Goal: Information Seeking & Learning: Learn about a topic

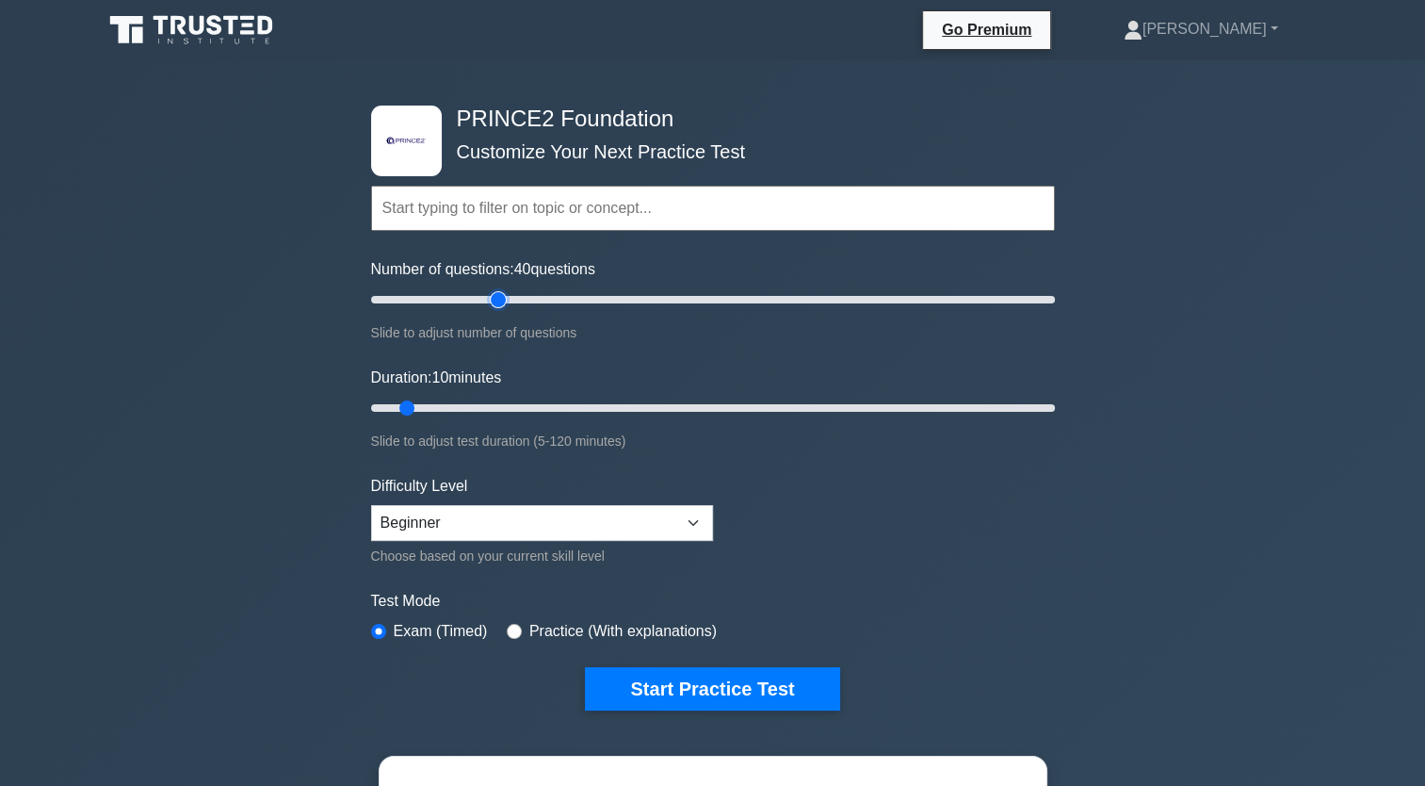
drag, startPoint x: 393, startPoint y: 296, endPoint x: 502, endPoint y: 315, distance: 110.9
type input "40"
click at [502, 311] on input "Number of questions: 40 questions" at bounding box center [713, 299] width 684 height 23
drag, startPoint x: 406, startPoint y: 405, endPoint x: 458, endPoint y: 419, distance: 53.7
type input "20"
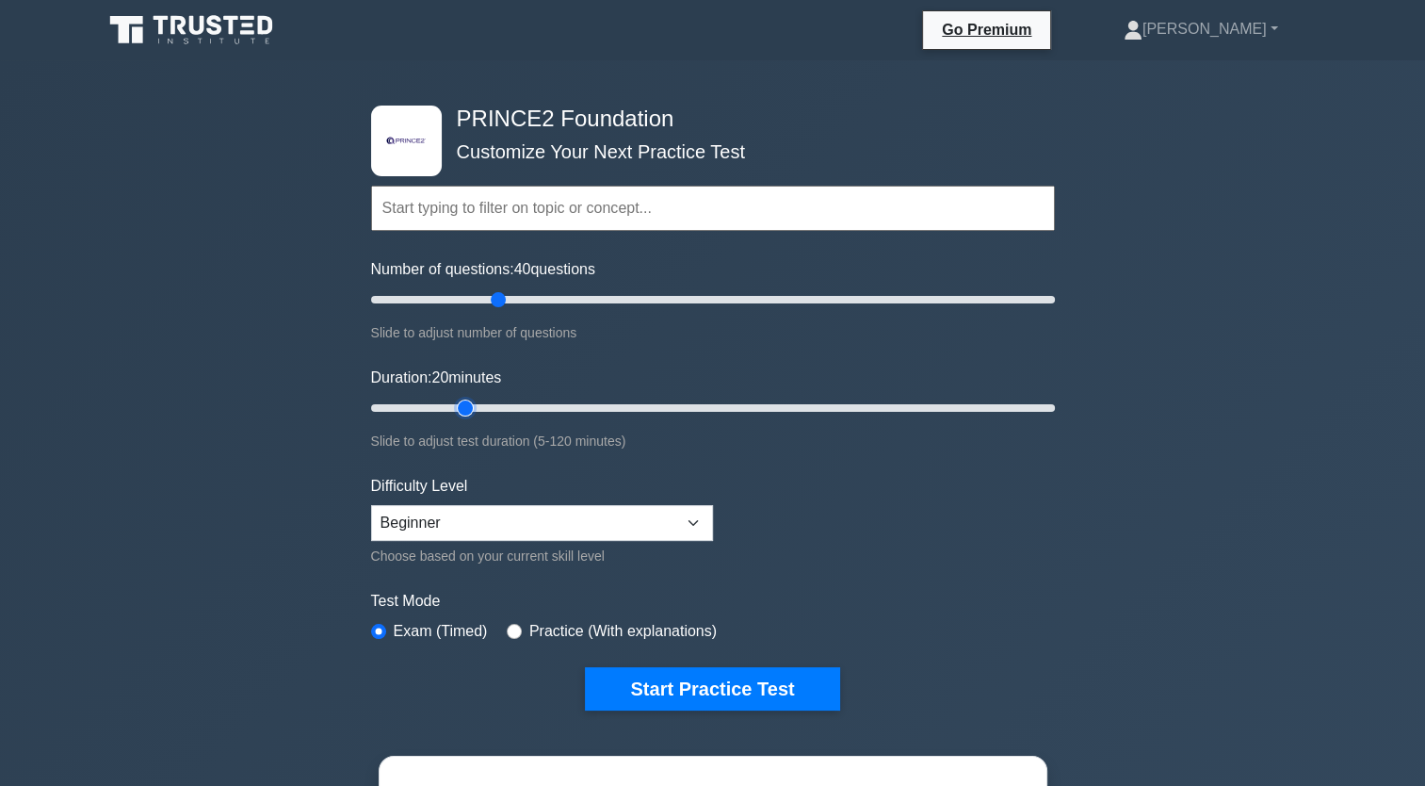
click at [458, 419] on input "Duration: 20 minutes" at bounding box center [713, 408] width 684 height 23
click at [659, 677] on button "Start Practice Test" at bounding box center [712, 688] width 254 height 43
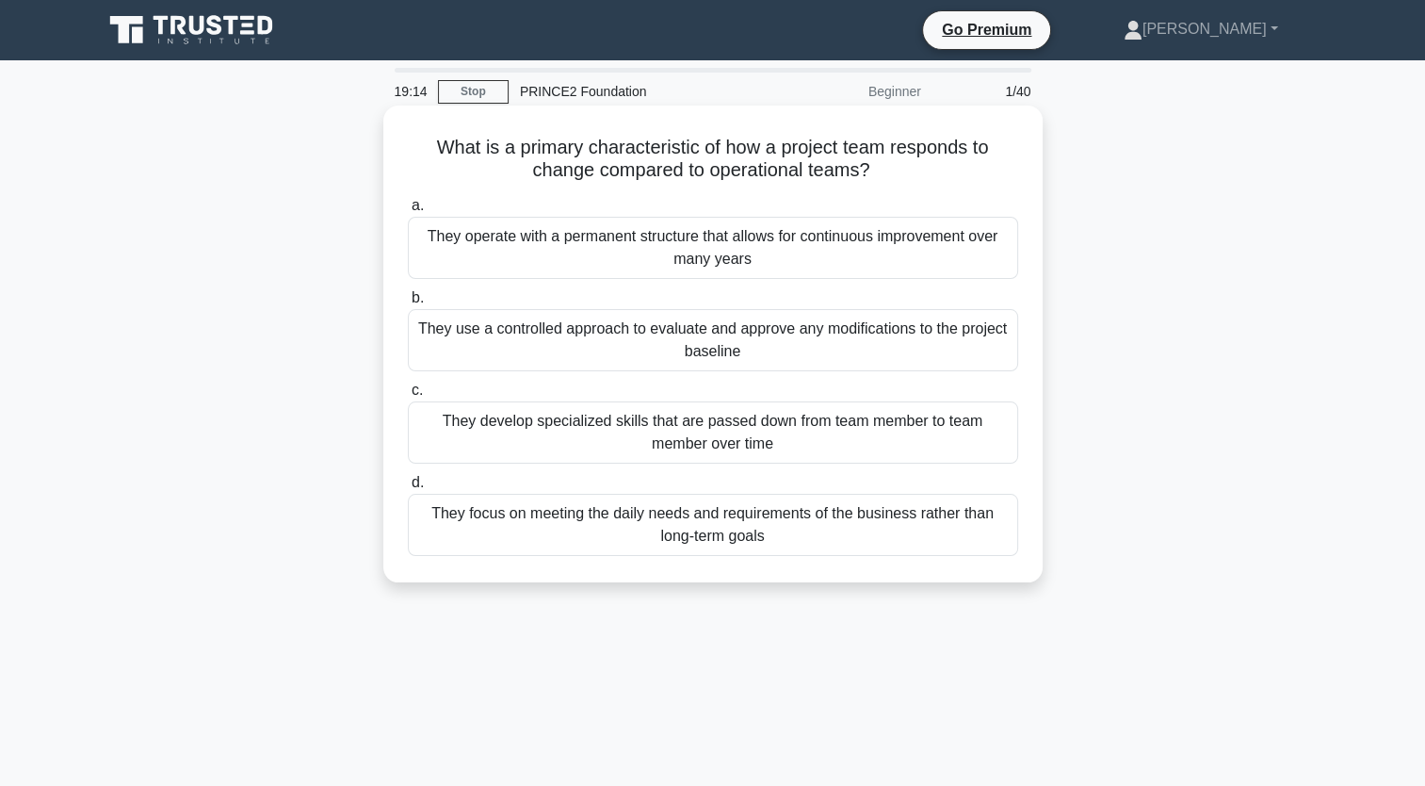
click at [693, 351] on div "They use a controlled approach to evaluate and approve any modifications to the…" at bounding box center [713, 340] width 610 height 62
click at [408, 304] on input "b. They use a controlled approach to evaluate and approve any modifications to …" at bounding box center [408, 298] width 0 height 12
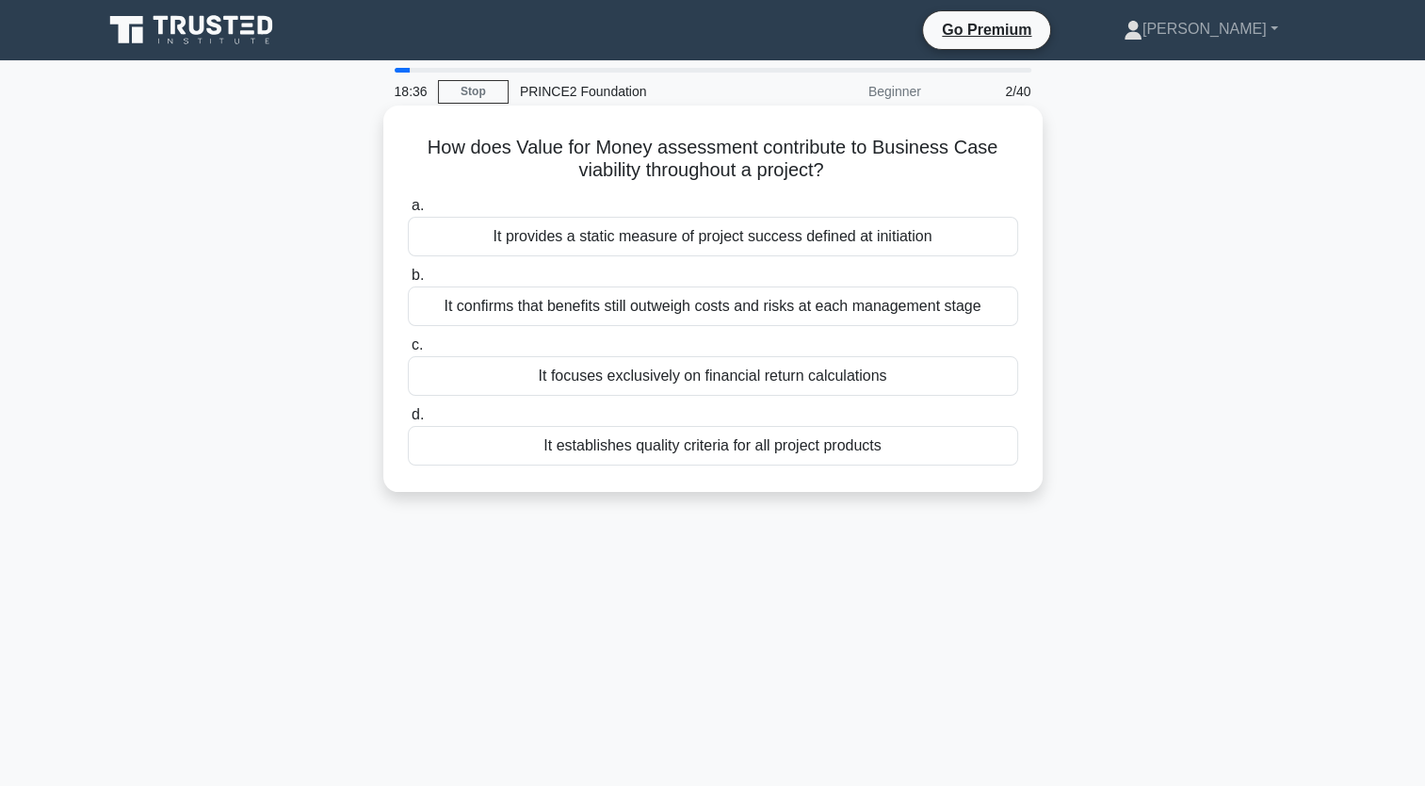
click at [569, 310] on div "It confirms that benefits still outweigh costs and risks at each management sta…" at bounding box center [713, 306] width 610 height 40
click at [408, 282] on input "b. It confirms that benefits still outweigh costs and risks at each management …" at bounding box center [408, 275] width 0 height 12
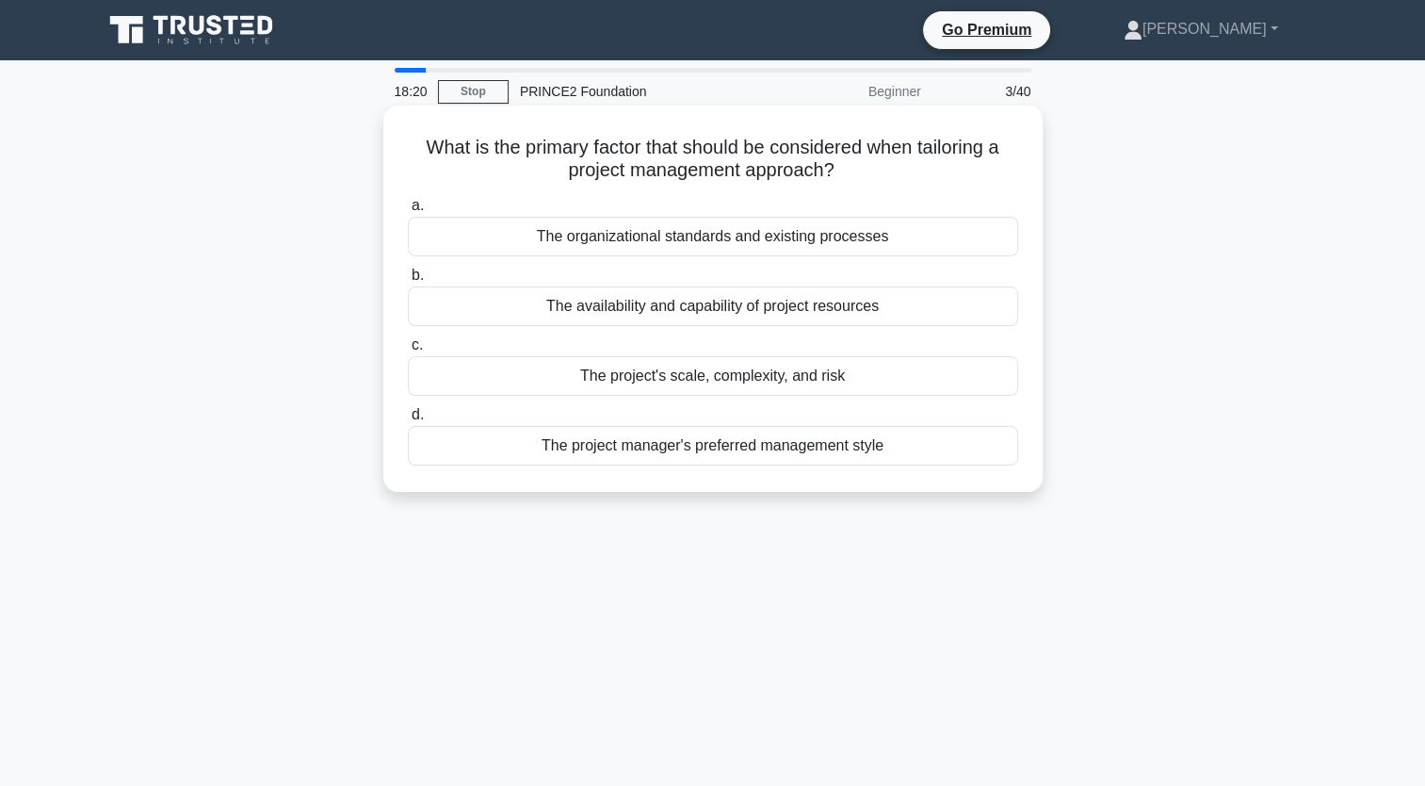
click at [751, 382] on div "The project's scale, complexity, and risk" at bounding box center [713, 376] width 610 height 40
click at [408, 351] on input "c. The project's scale, complexity, and risk" at bounding box center [408, 345] width 0 height 12
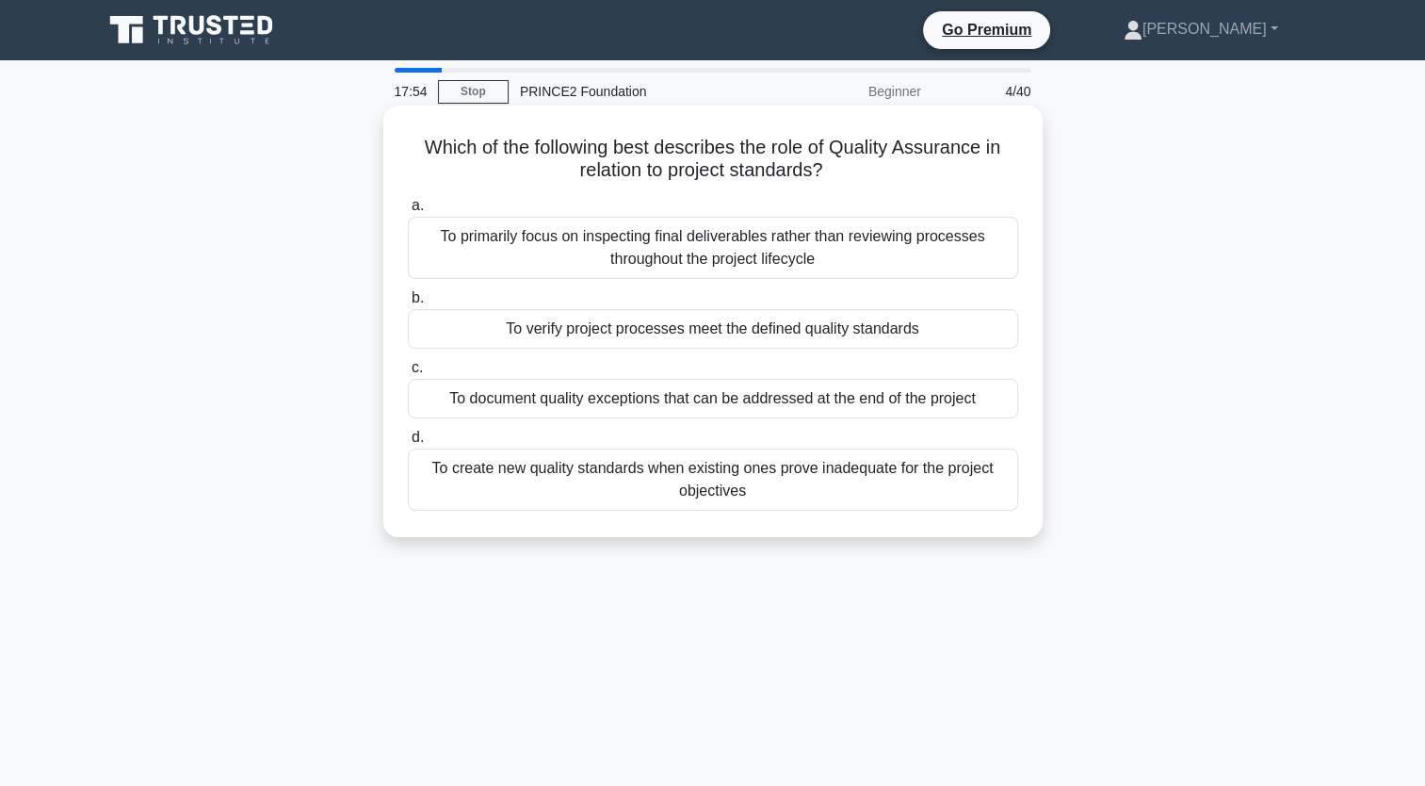
click at [720, 333] on div "To verify project processes meet the defined quality standards" at bounding box center [713, 329] width 610 height 40
click at [408, 304] on input "b. To verify project processes meet the defined quality standards" at bounding box center [408, 298] width 0 height 12
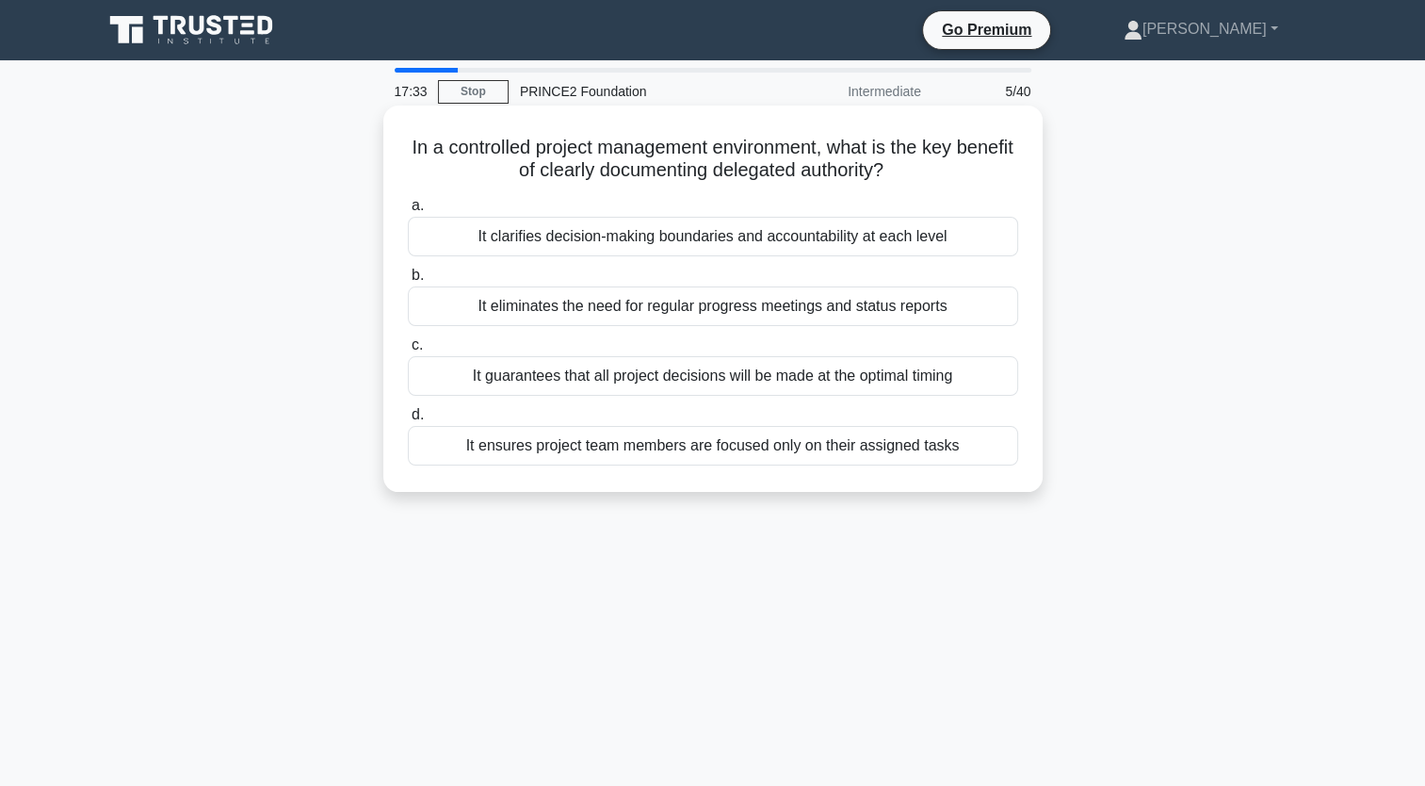
click at [633, 244] on div "It clarifies decision-making boundaries and accountability at each level" at bounding box center [713, 237] width 610 height 40
click at [408, 212] on input "a. It clarifies decision-making boundaries and accountability at each level" at bounding box center [408, 206] width 0 height 12
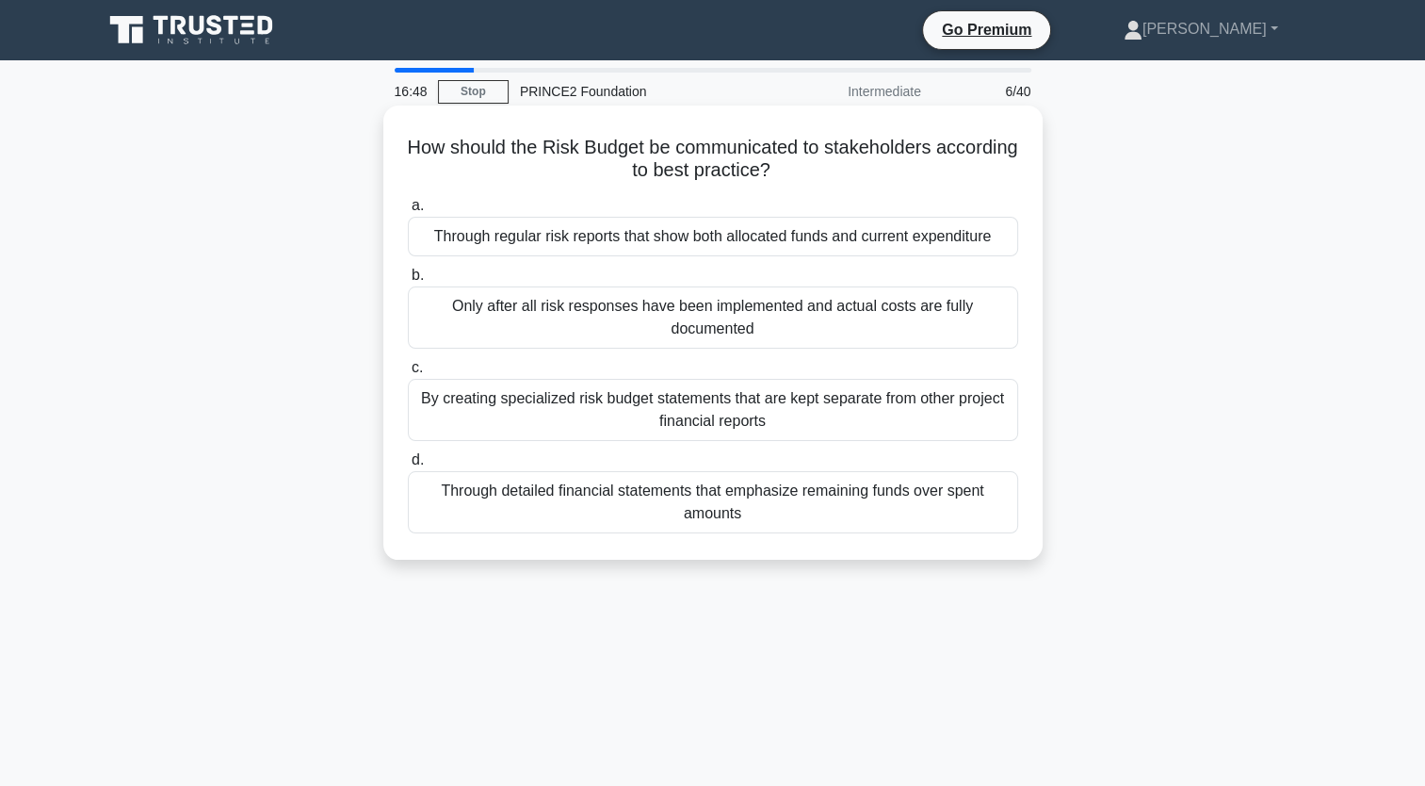
click at [614, 237] on div "Through regular risk reports that show both allocated funds and current expendi…" at bounding box center [713, 237] width 610 height 40
click at [408, 212] on input "a. Through regular risk reports that show both allocated funds and current expe…" at bounding box center [408, 206] width 0 height 12
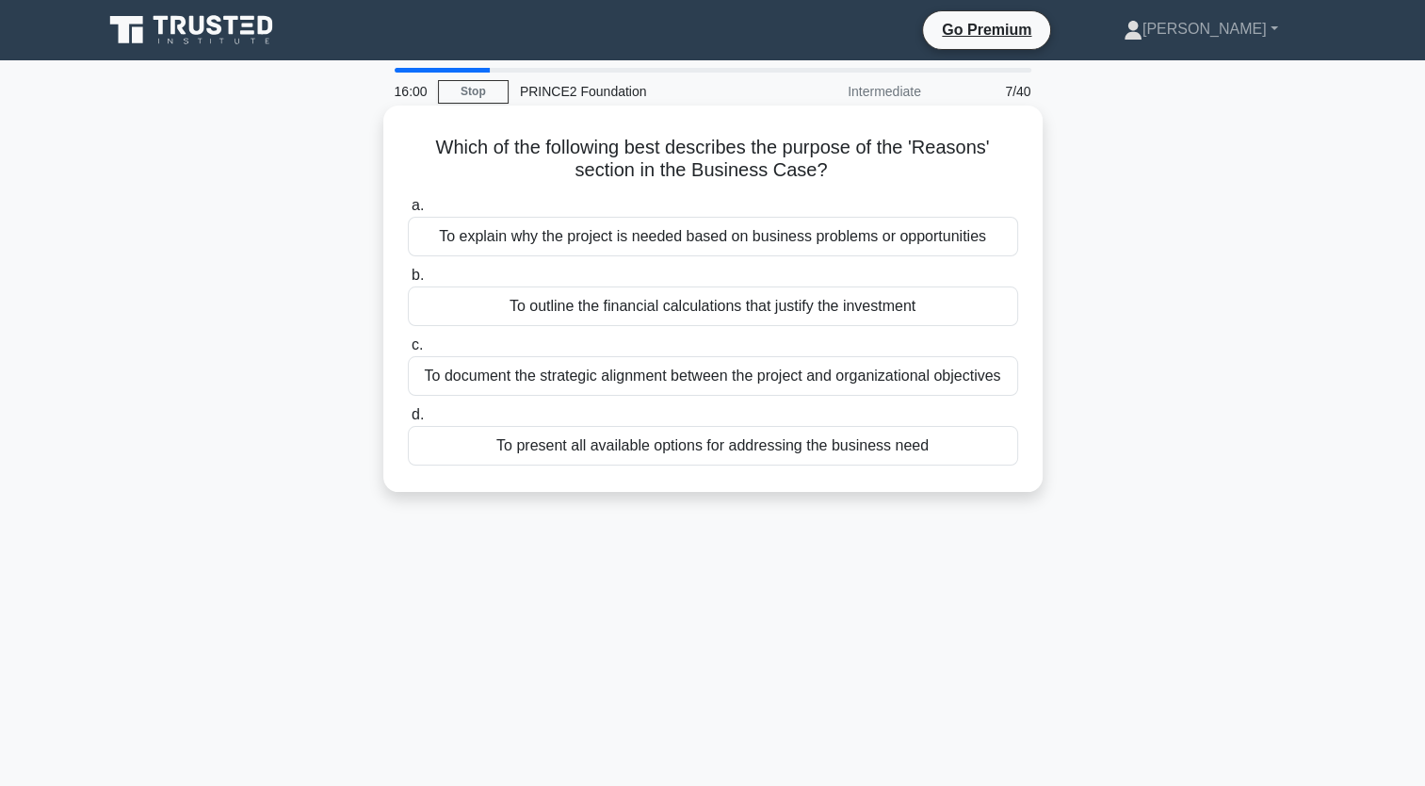
click at [648, 240] on div "To explain why the project is needed based on business problems or opportunities" at bounding box center [713, 237] width 610 height 40
click at [408, 212] on input "a. To explain why the project is needed based on business problems or opportuni…" at bounding box center [408, 206] width 0 height 12
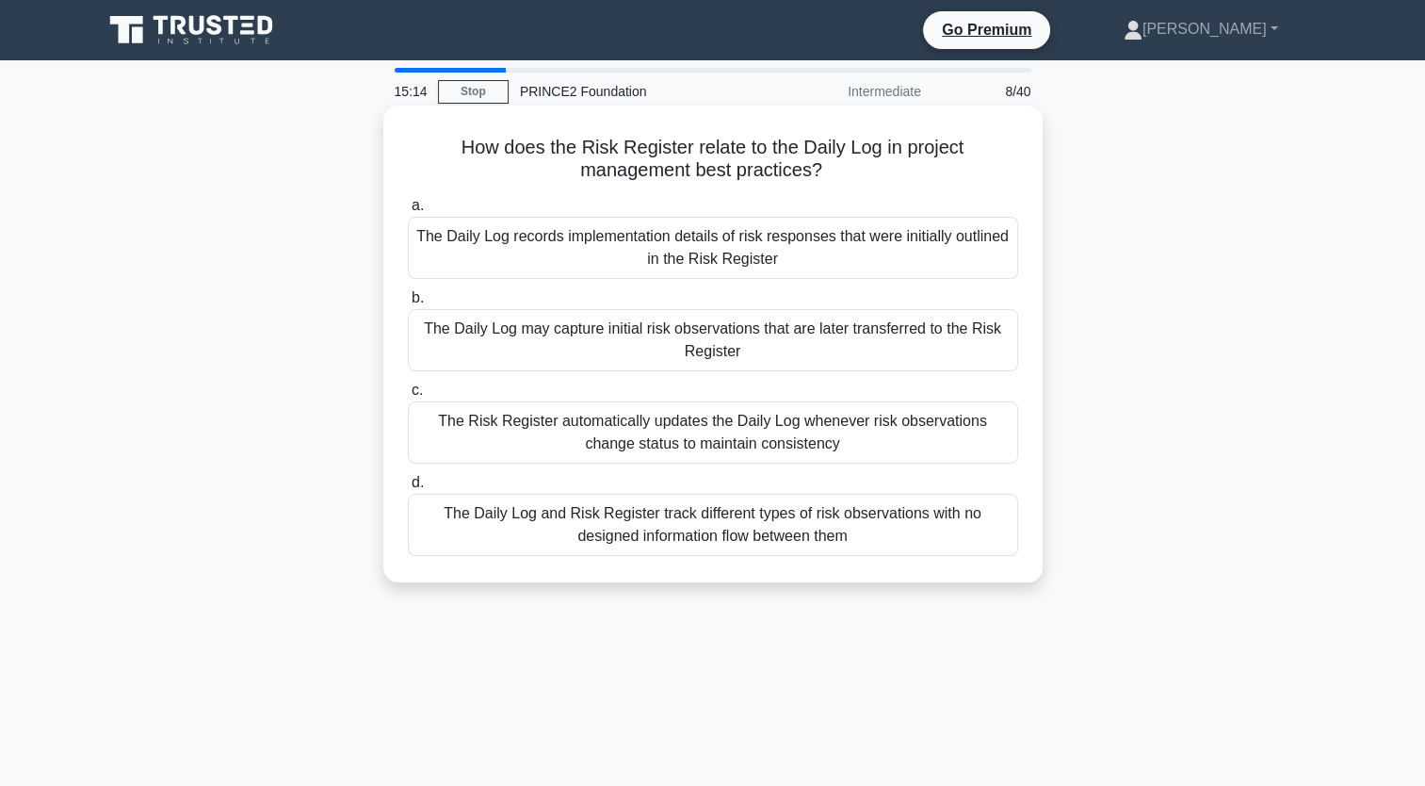
click at [731, 247] on div "The Daily Log records implementation details of risk responses that were initia…" at bounding box center [713, 248] width 610 height 62
click at [408, 212] on input "a. The Daily Log records implementation details of risk responses that were ini…" at bounding box center [408, 206] width 0 height 12
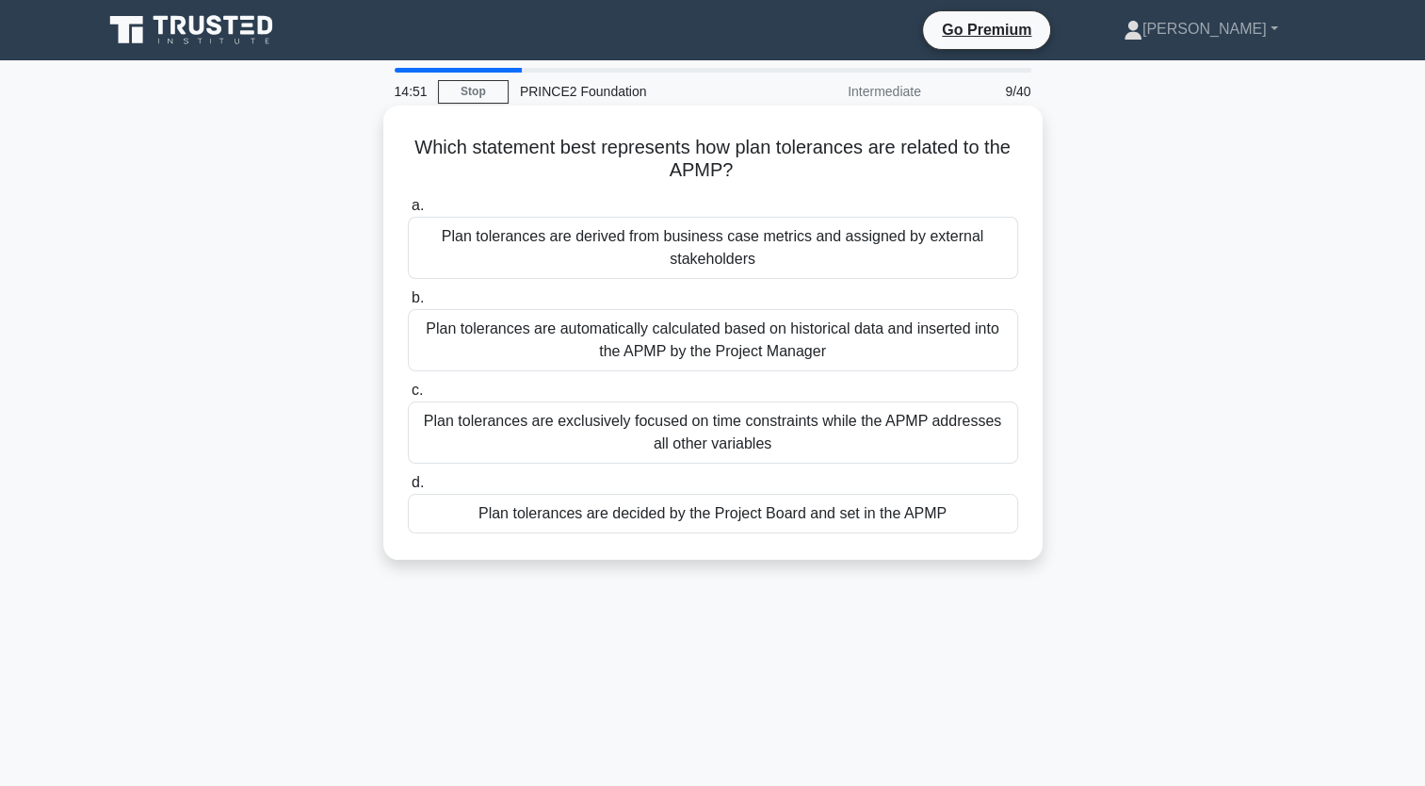
click at [657, 338] on div "Plan tolerances are automatically calculated based on historical data and inser…" at bounding box center [713, 340] width 610 height 62
click at [408, 304] on input "b. Plan tolerances are automatically calculated based on historical data and in…" at bounding box center [408, 298] width 0 height 12
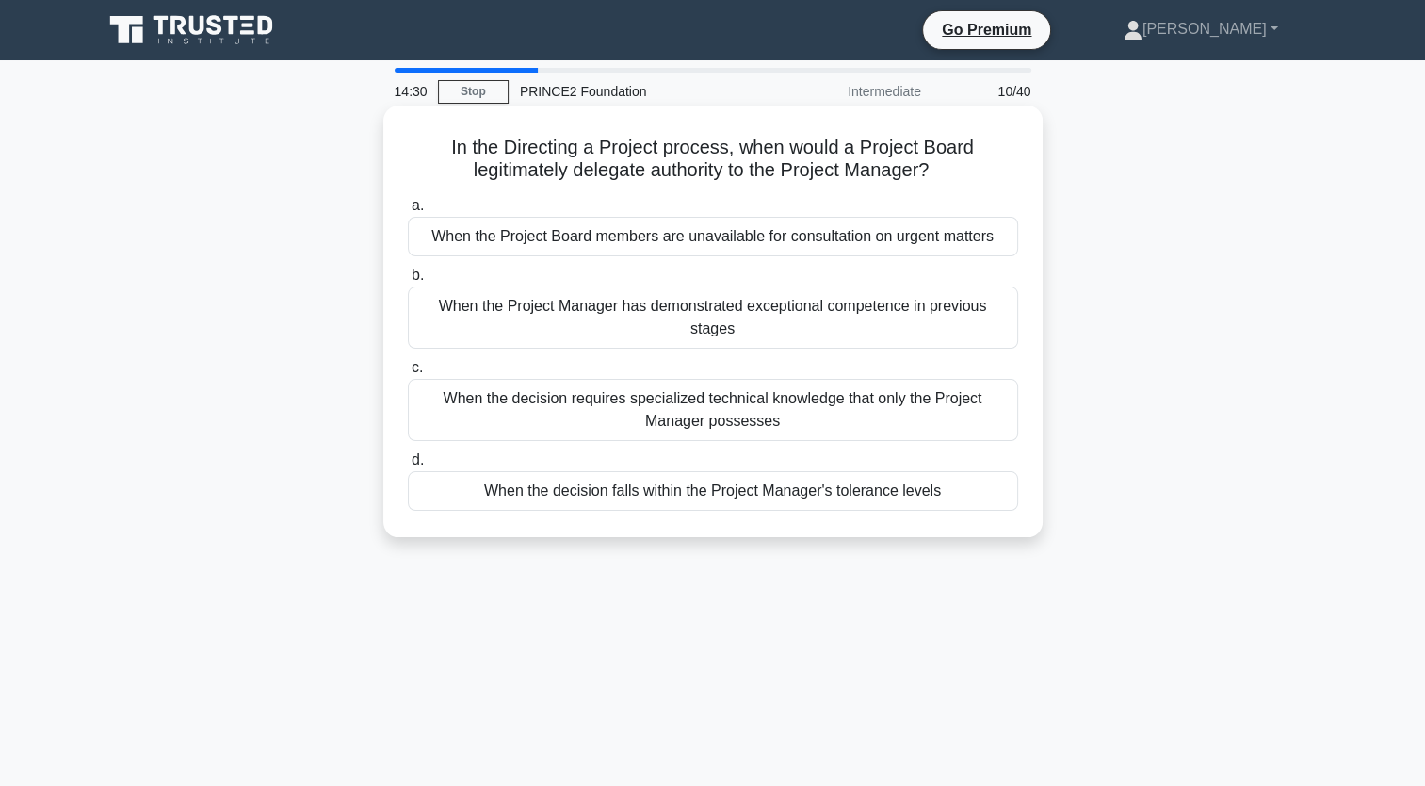
click at [664, 471] on div "When the decision falls within the Project Manager's tolerance levels" at bounding box center [713, 491] width 610 height 40
click at [408, 466] on input "d. When the decision falls within the Project Manager's tolerance levels" at bounding box center [408, 460] width 0 height 12
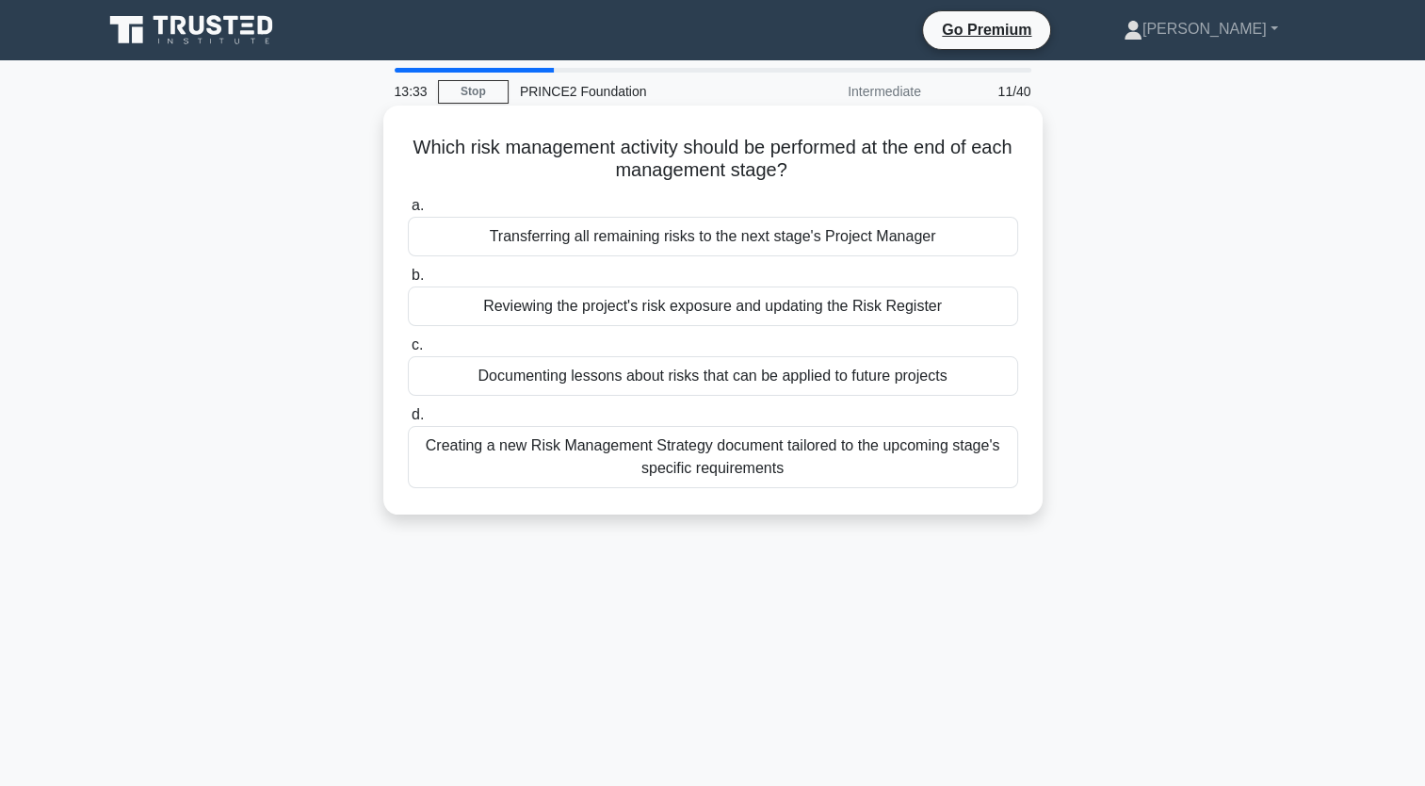
click at [561, 310] on div "Reviewing the project's risk exposure and updating the Risk Register" at bounding box center [713, 306] width 610 height 40
click at [408, 282] on input "b. Reviewing the project's risk exposure and updating the Risk Register" at bounding box center [408, 275] width 0 height 12
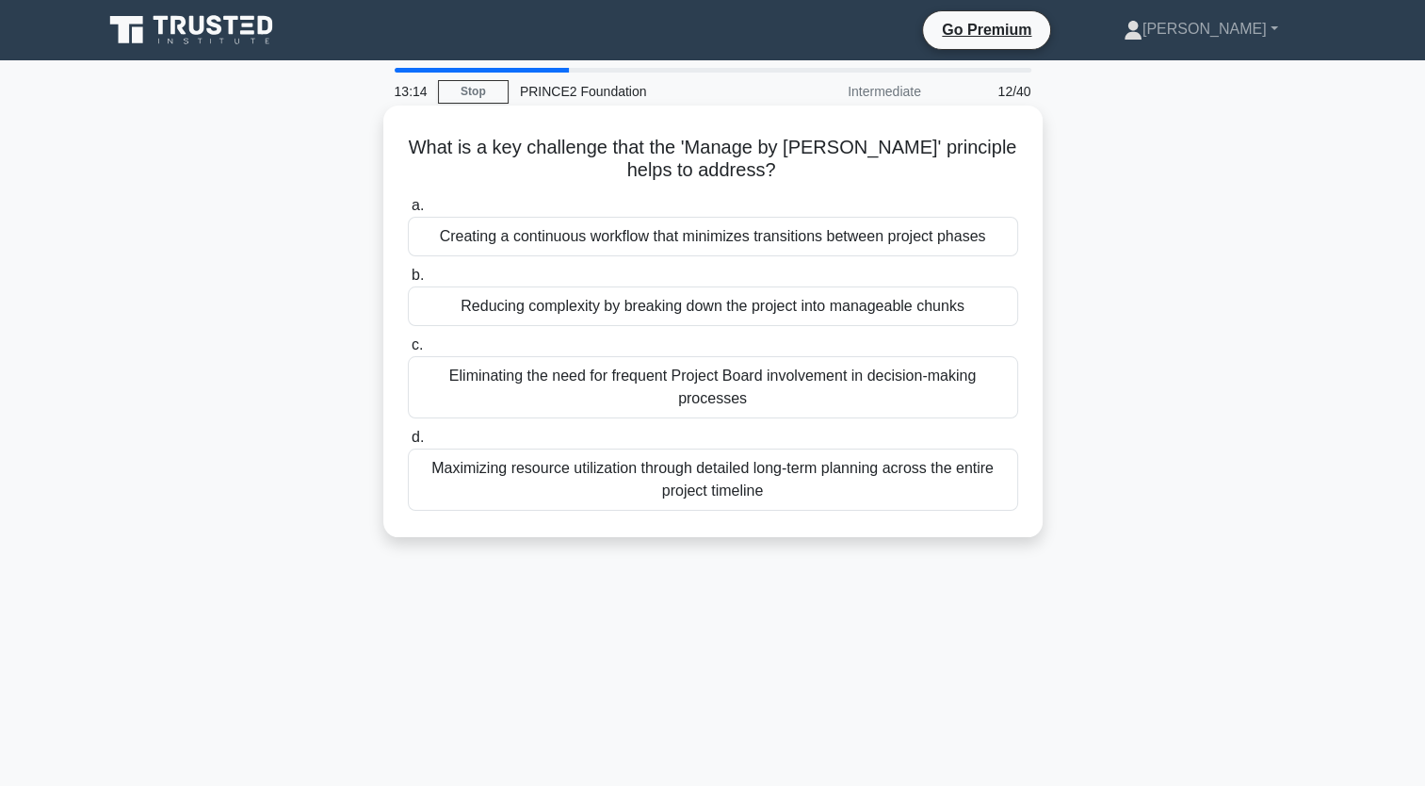
click at [512, 311] on div "Reducing complexity by breaking down the project into manageable chunks" at bounding box center [713, 306] width 610 height 40
click at [408, 282] on input "b. Reducing complexity by breaking down the project into manageable chunks" at bounding box center [408, 275] width 0 height 12
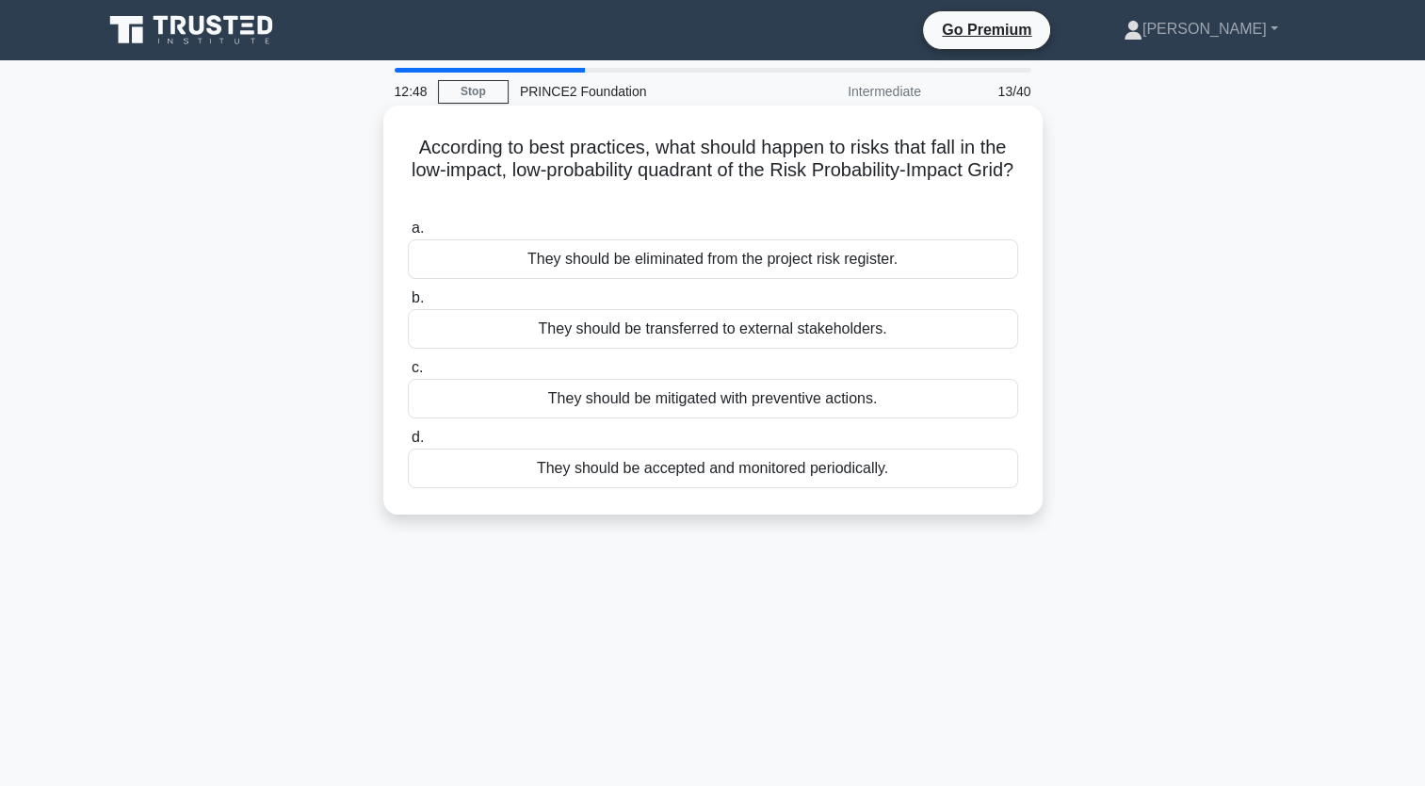
click at [606, 469] on div "They should be accepted and monitored periodically." at bounding box center [713, 468] width 610 height 40
click at [408, 444] on input "d. They should be accepted and monitored periodically." at bounding box center [408, 437] width 0 height 12
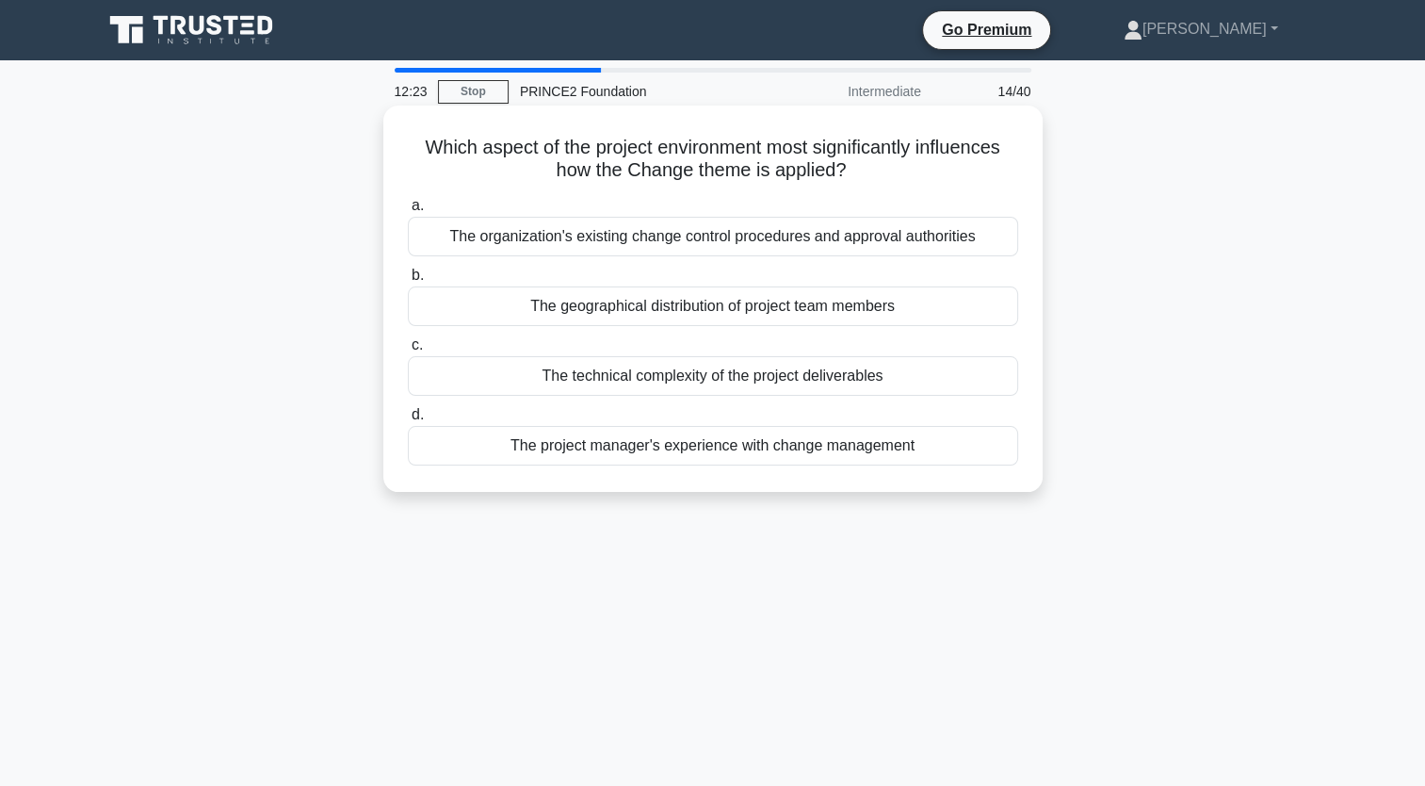
click at [560, 240] on div "The organization's existing change control procedures and approval authorities" at bounding box center [713, 237] width 610 height 40
click at [408, 212] on input "a. The organization's existing change control procedures and approval authoriti…" at bounding box center [408, 206] width 0 height 12
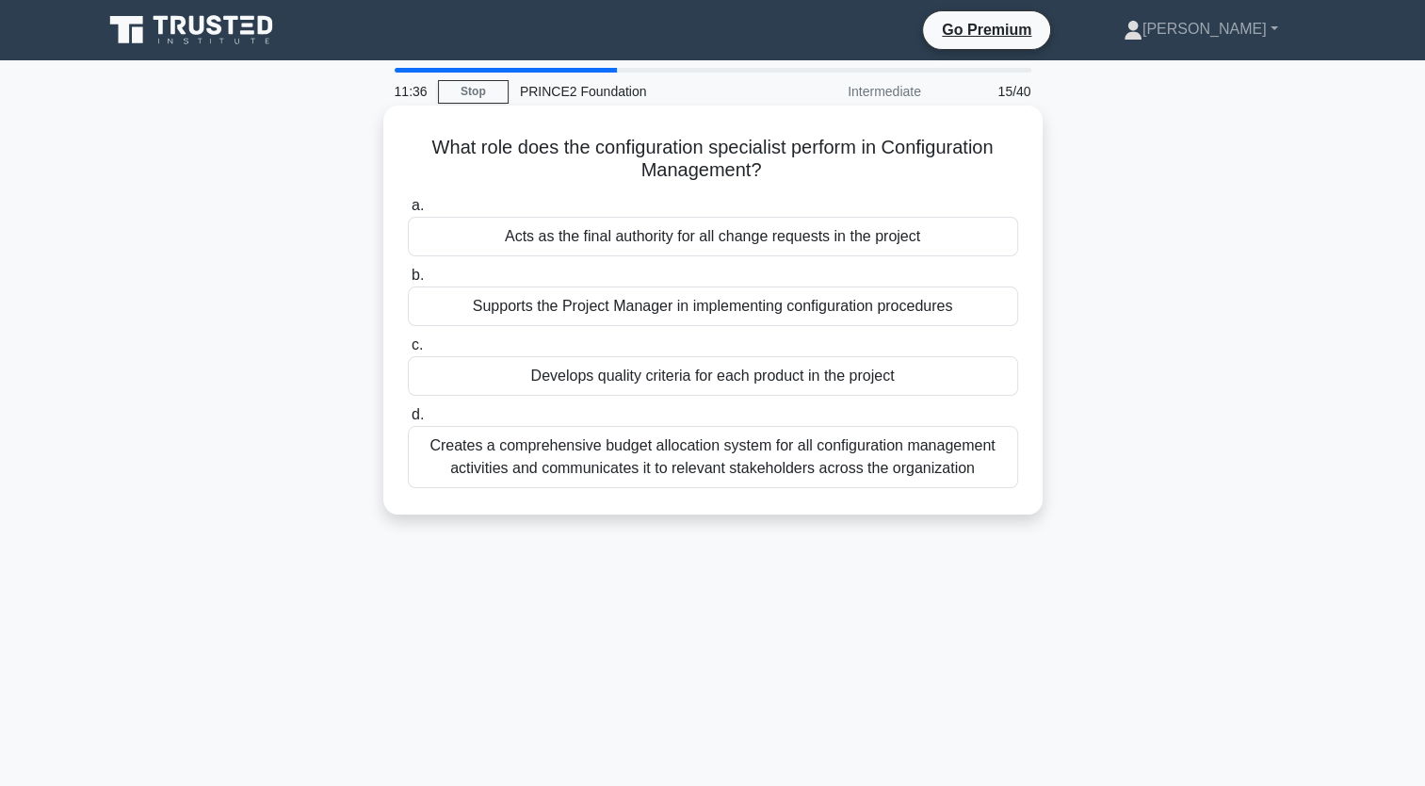
click at [629, 375] on div "Develops quality criteria for each product in the project" at bounding box center [713, 376] width 610 height 40
click at [408, 351] on input "c. Develops quality criteria for each product in the project" at bounding box center [408, 345] width 0 height 12
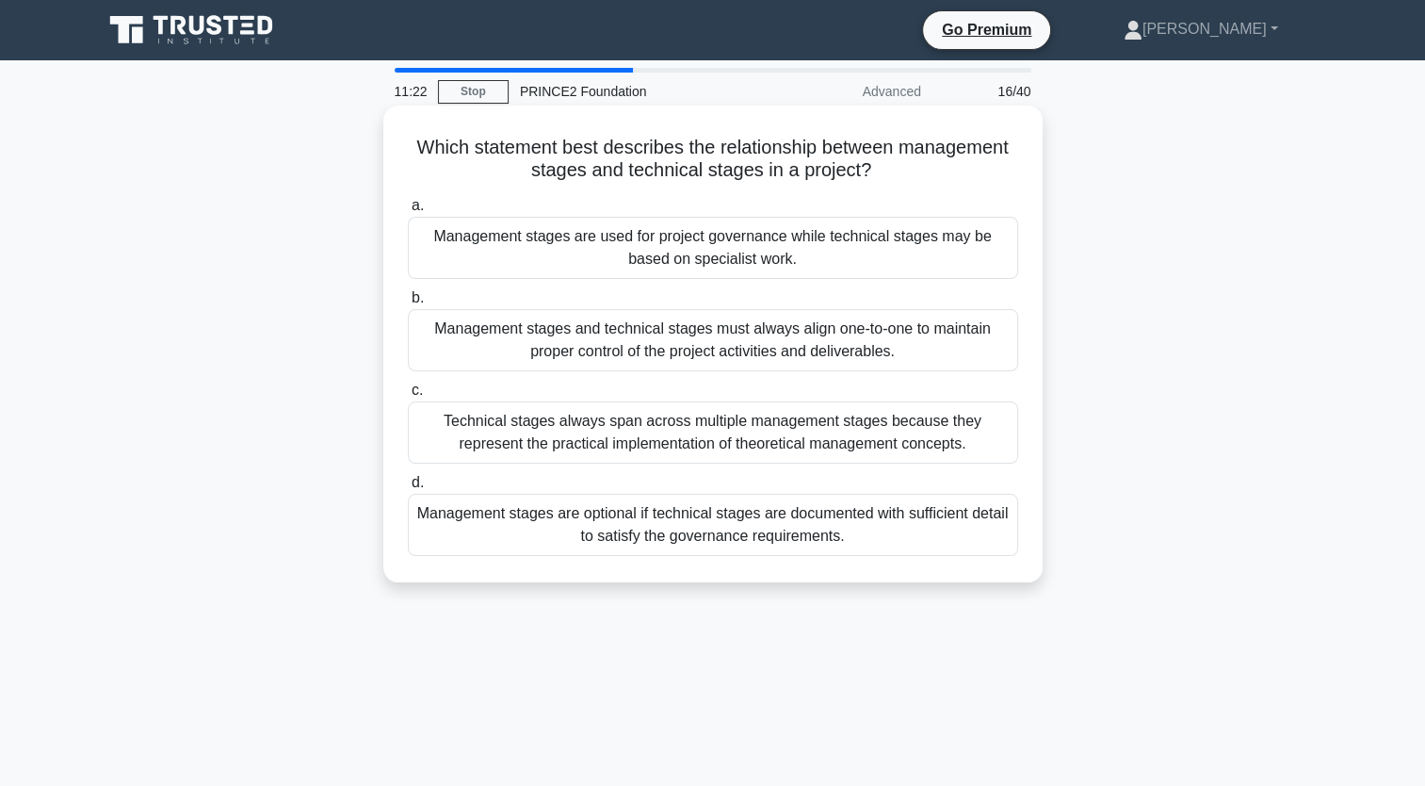
click at [714, 254] on div "Management stages are used for project governance while technical stages may be…" at bounding box center [713, 248] width 610 height 62
click at [408, 212] on input "a. Management stages are used for project governance while technical stages may…" at bounding box center [408, 206] width 0 height 12
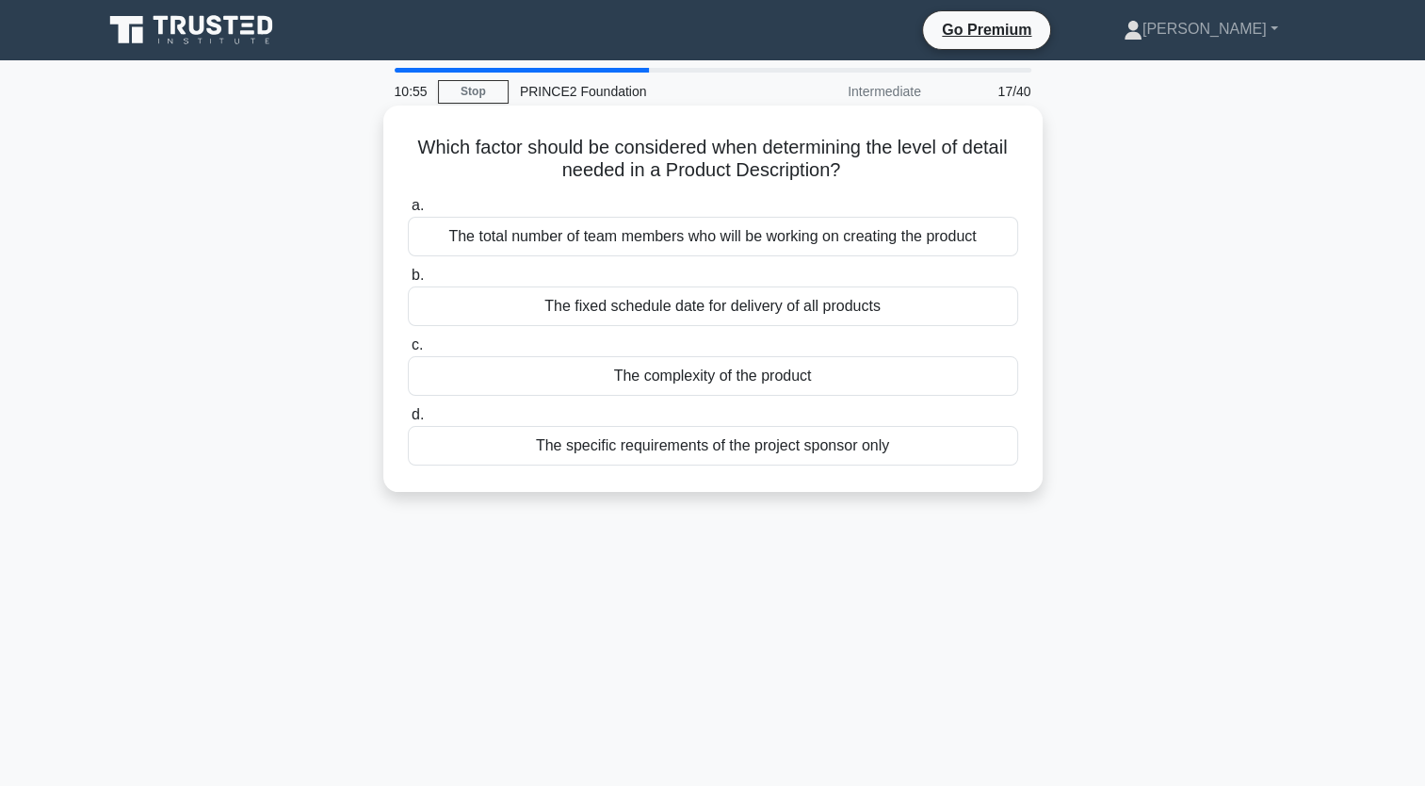
click at [682, 375] on div "The complexity of the product" at bounding box center [713, 376] width 610 height 40
click at [408, 351] on input "c. The complexity of the product" at bounding box center [408, 345] width 0 height 12
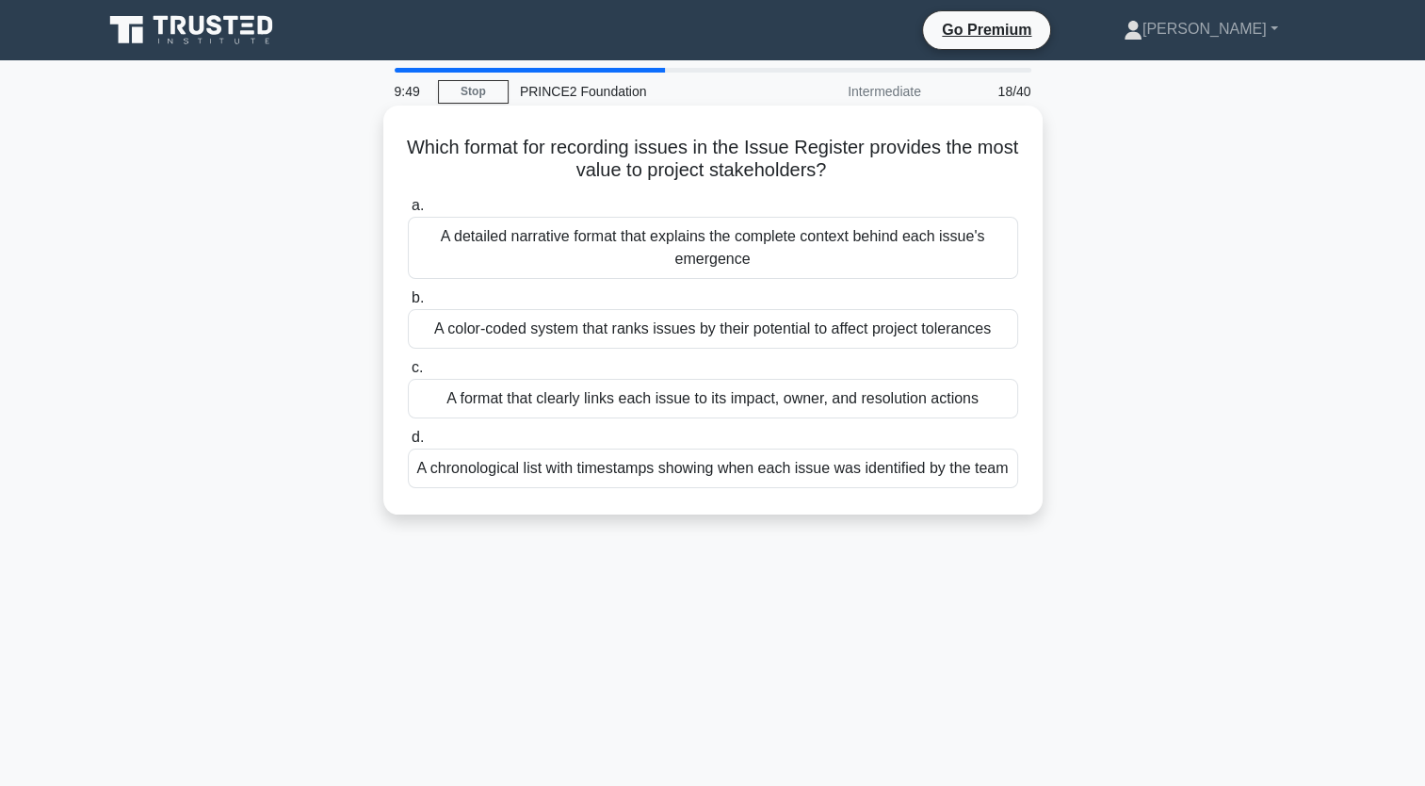
click at [652, 334] on div "A color-coded system that ranks issues by their potential to affect project tol…" at bounding box center [713, 329] width 610 height 40
click at [408, 304] on input "b. A color-coded system that ranks issues by their potential to affect project …" at bounding box center [408, 298] width 0 height 12
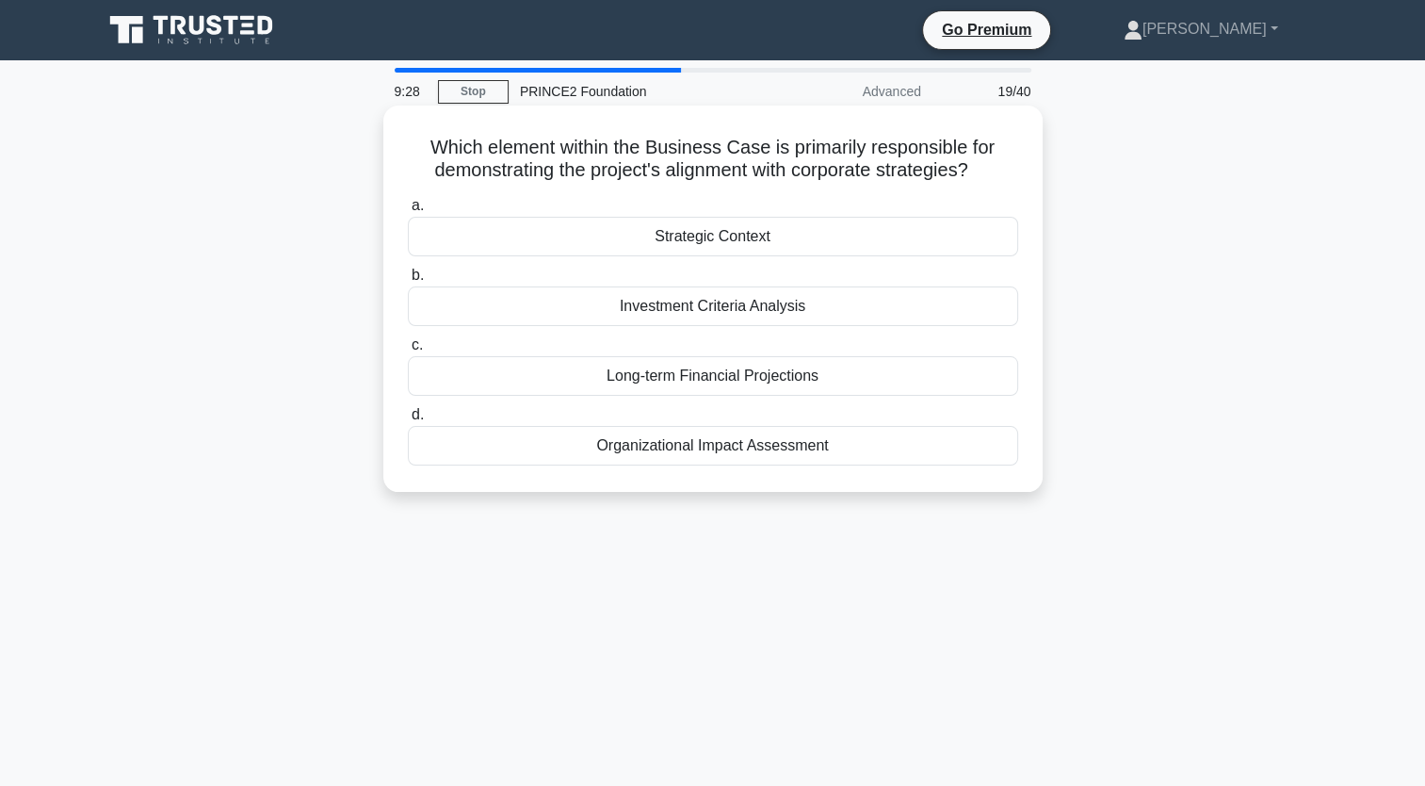
click at [674, 451] on div "Organizational Impact Assessment" at bounding box center [713, 446] width 610 height 40
click at [408, 421] on input "d. Organizational Impact Assessment" at bounding box center [408, 415] width 0 height 12
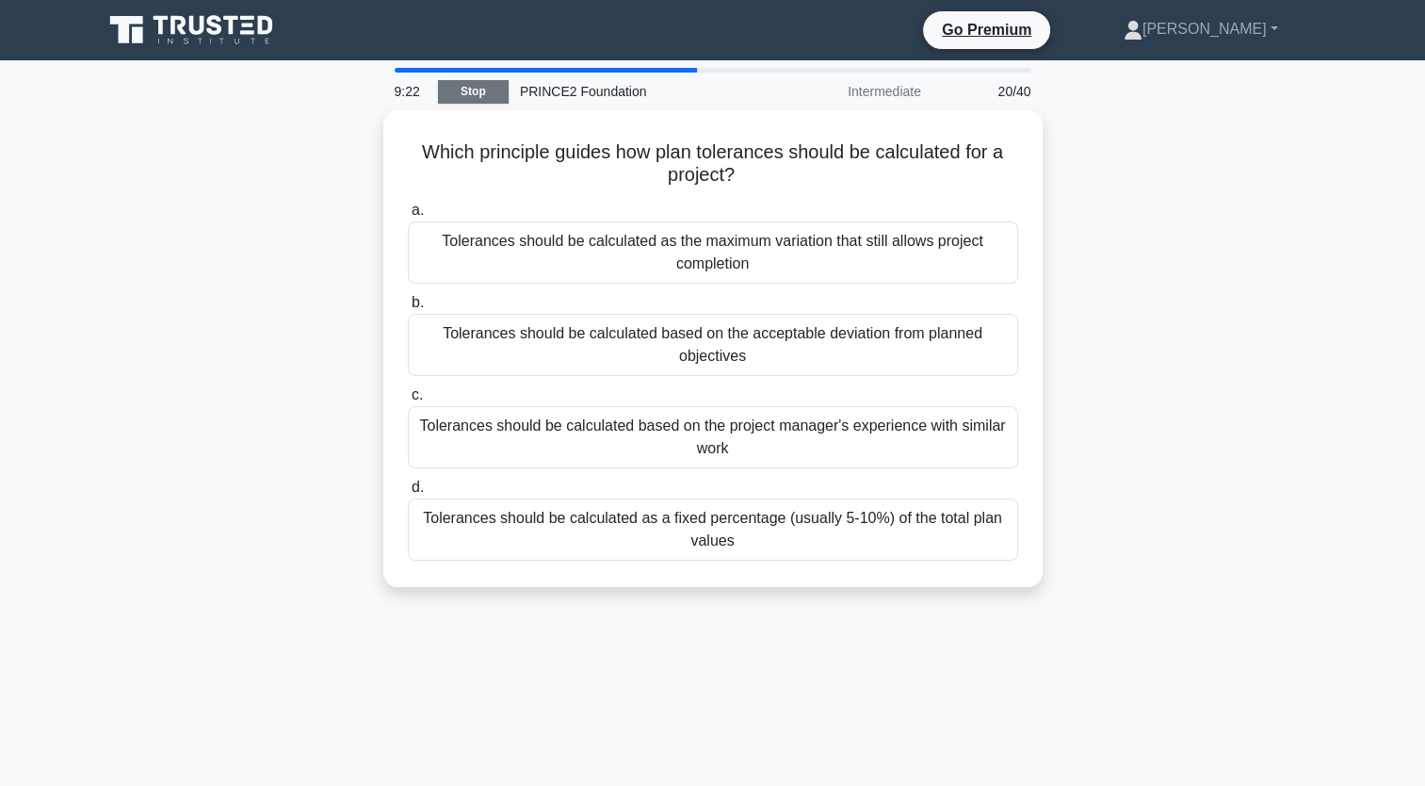
click at [471, 87] on link "Stop" at bounding box center [473, 92] width 71 height 24
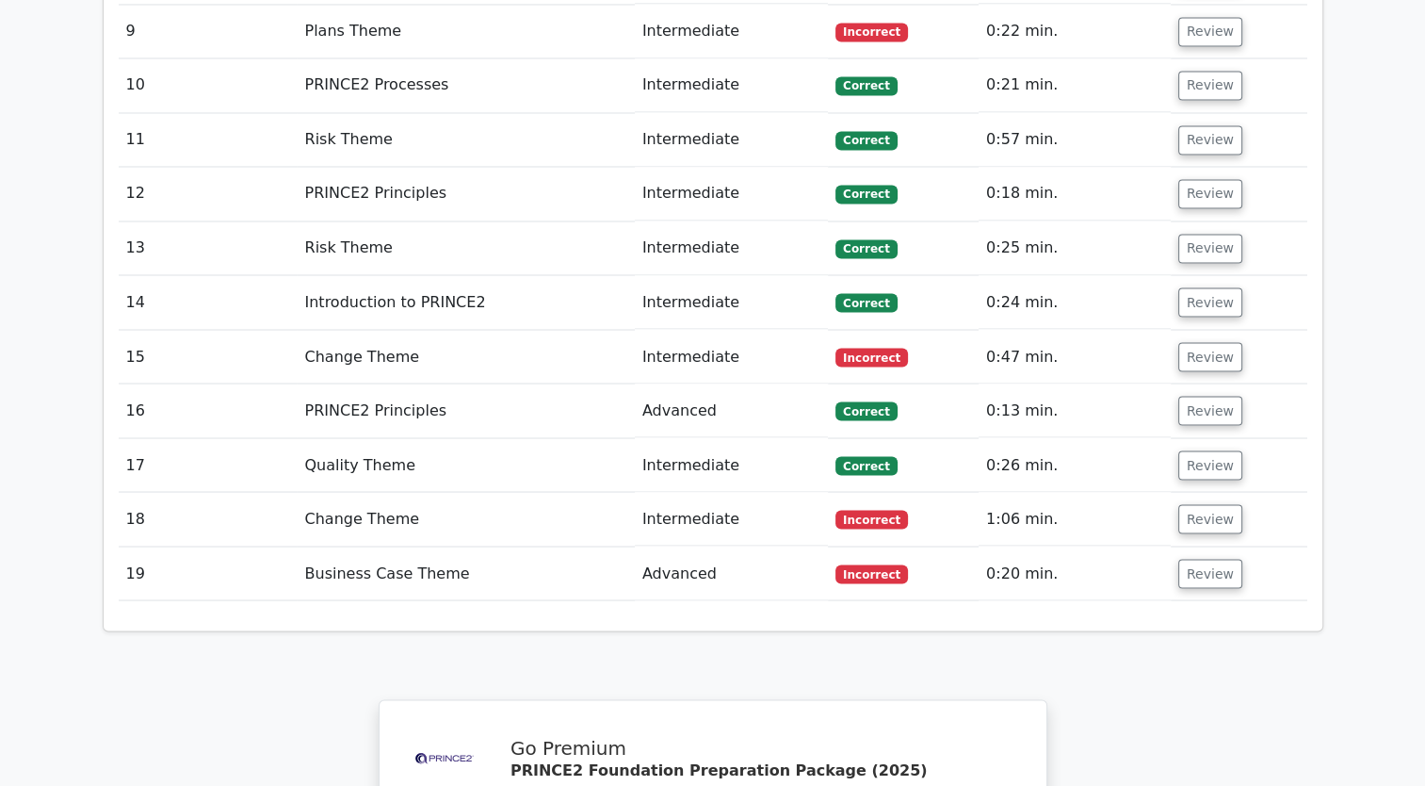
scroll to position [1181, 0]
